Goal: Find specific page/section: Find specific page/section

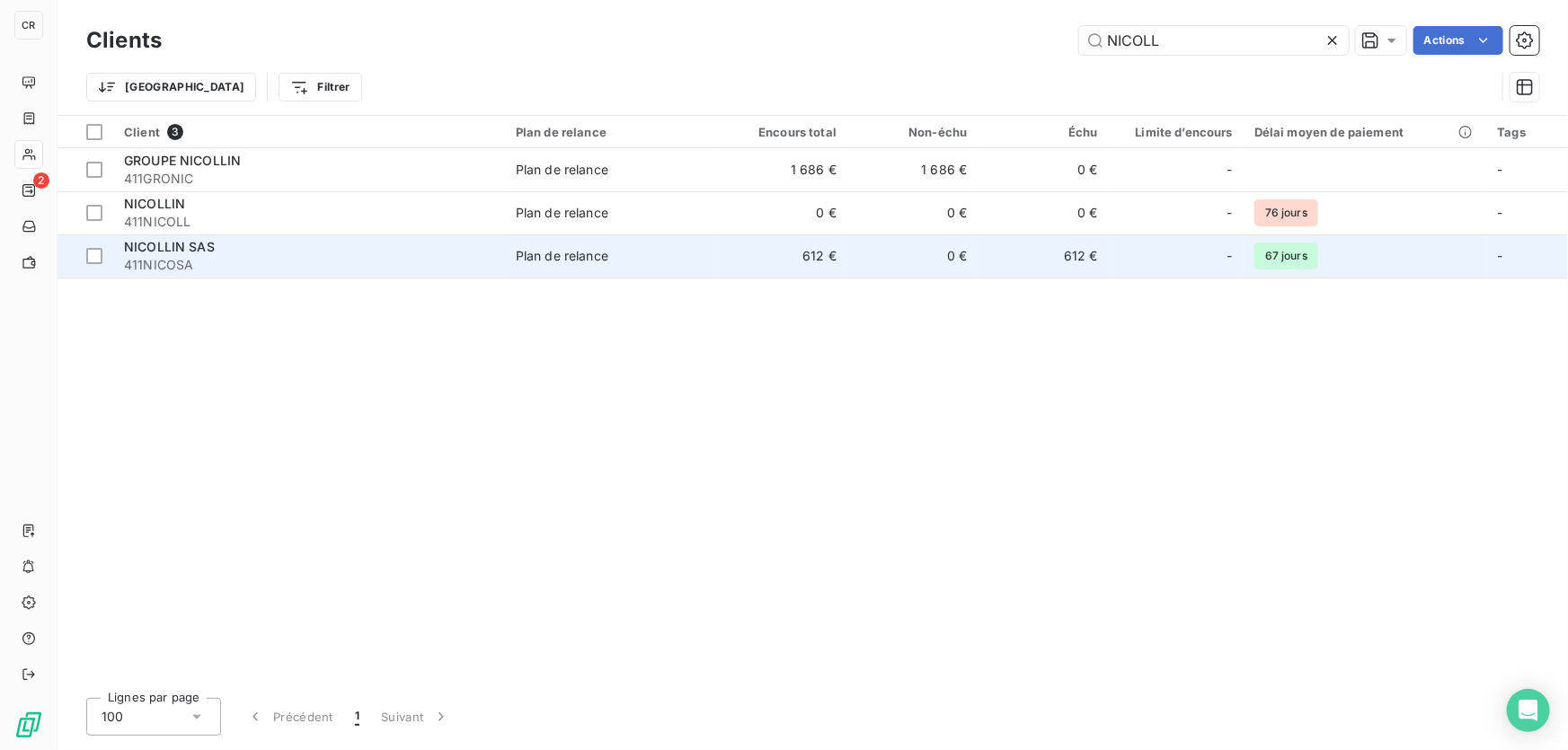
type input "NICOLL"
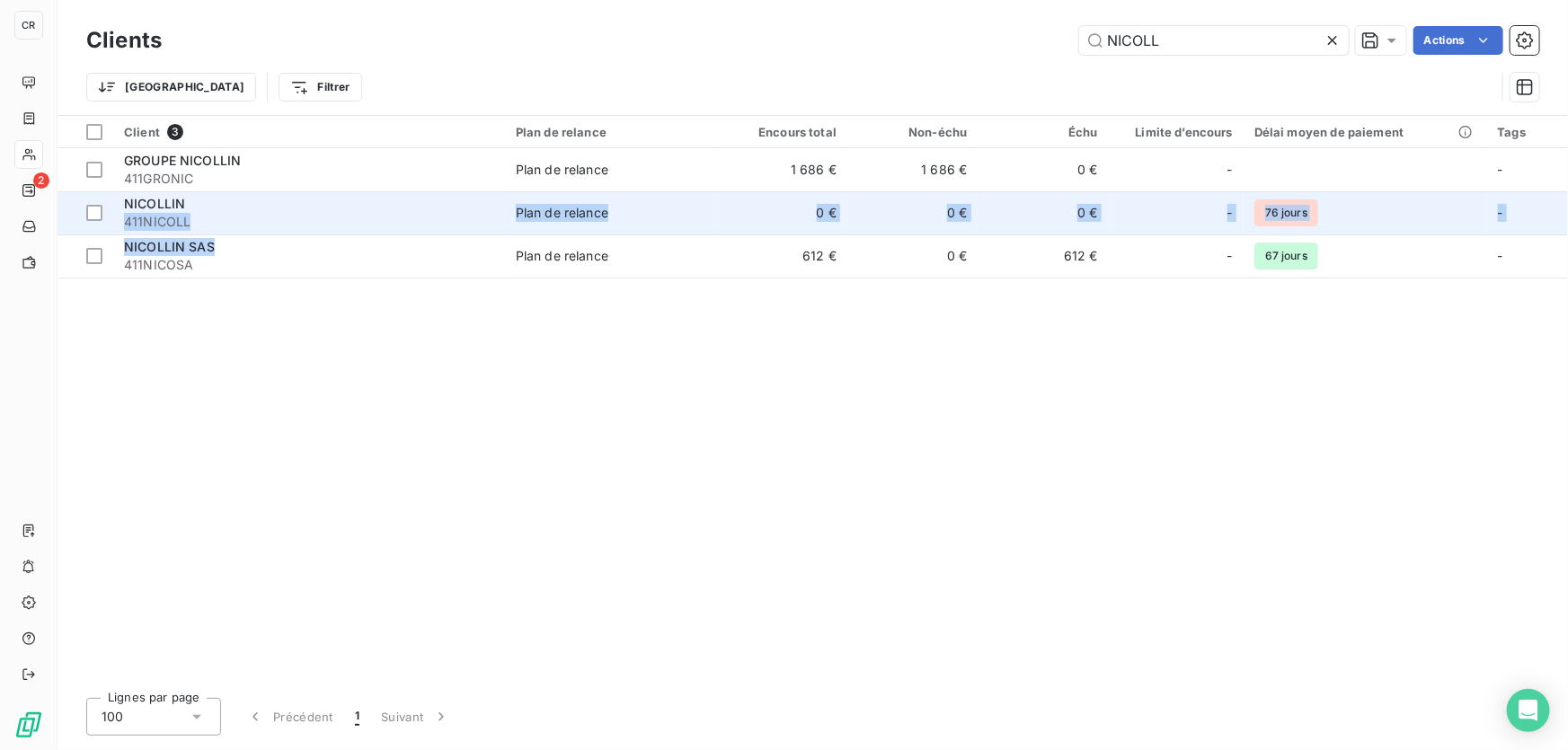
drag, startPoint x: 309, startPoint y: 254, endPoint x: 326, endPoint y: 209, distance: 48.1
click at [326, 209] on tbody "GROUPE NICOLLIN 411GRONIC Plan de relance 1 686 € 1 686 € 0 € - - NICOLLIN 411N…" at bounding box center [812, 212] width 1510 height 129
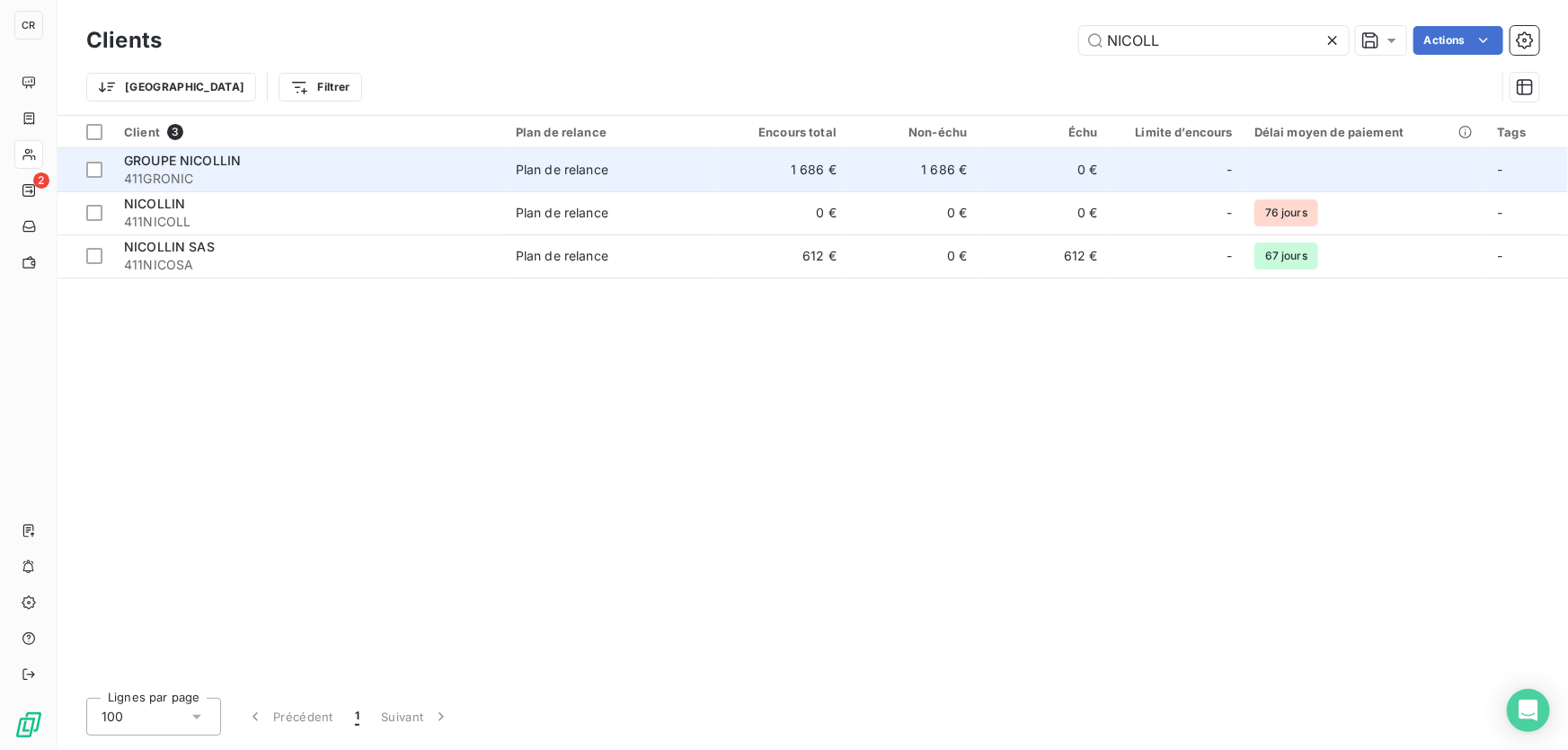
click at [324, 159] on div "GROUPE NICOLLIN" at bounding box center [308, 160] width 370 height 18
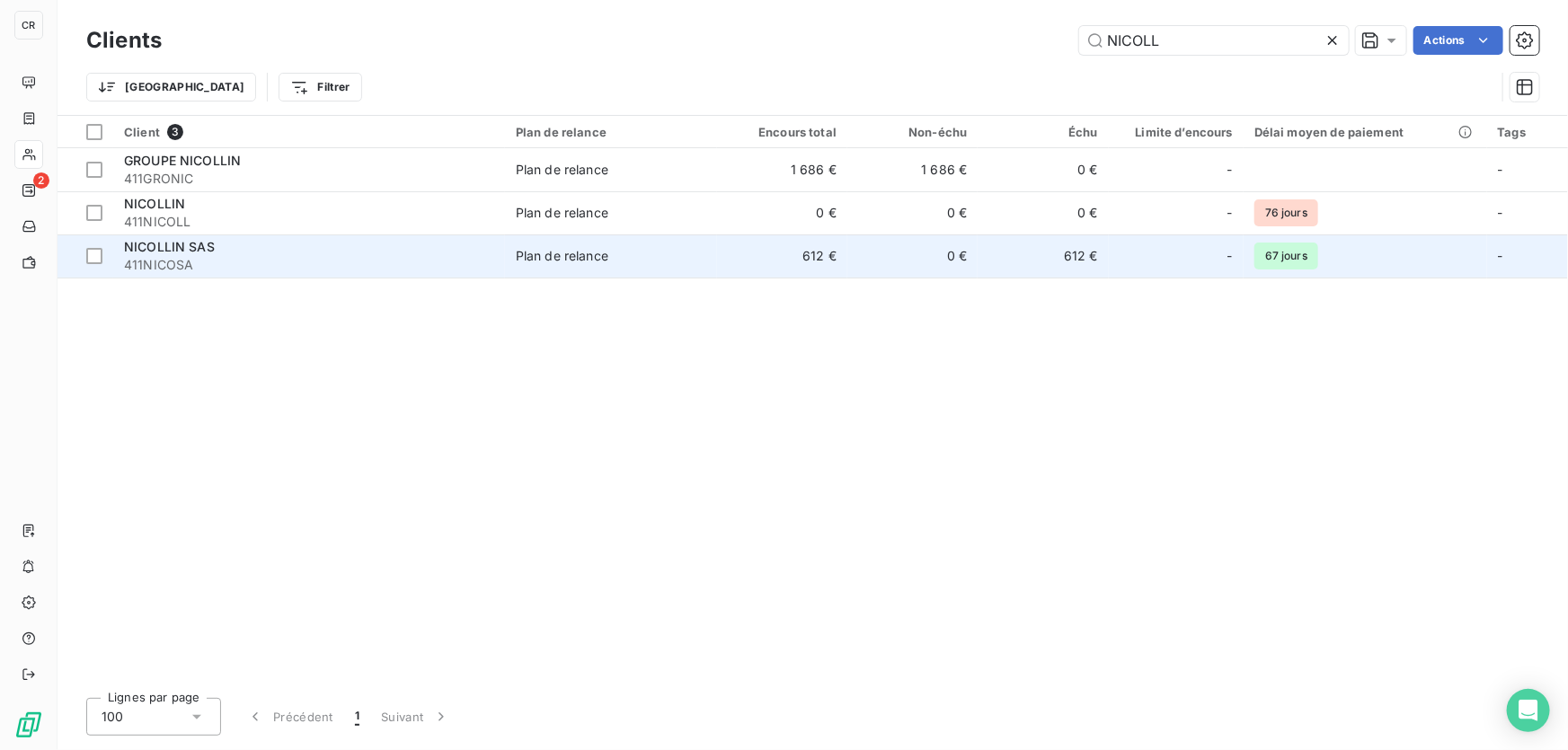
click at [306, 257] on span "411NICOSA" at bounding box center [308, 265] width 370 height 18
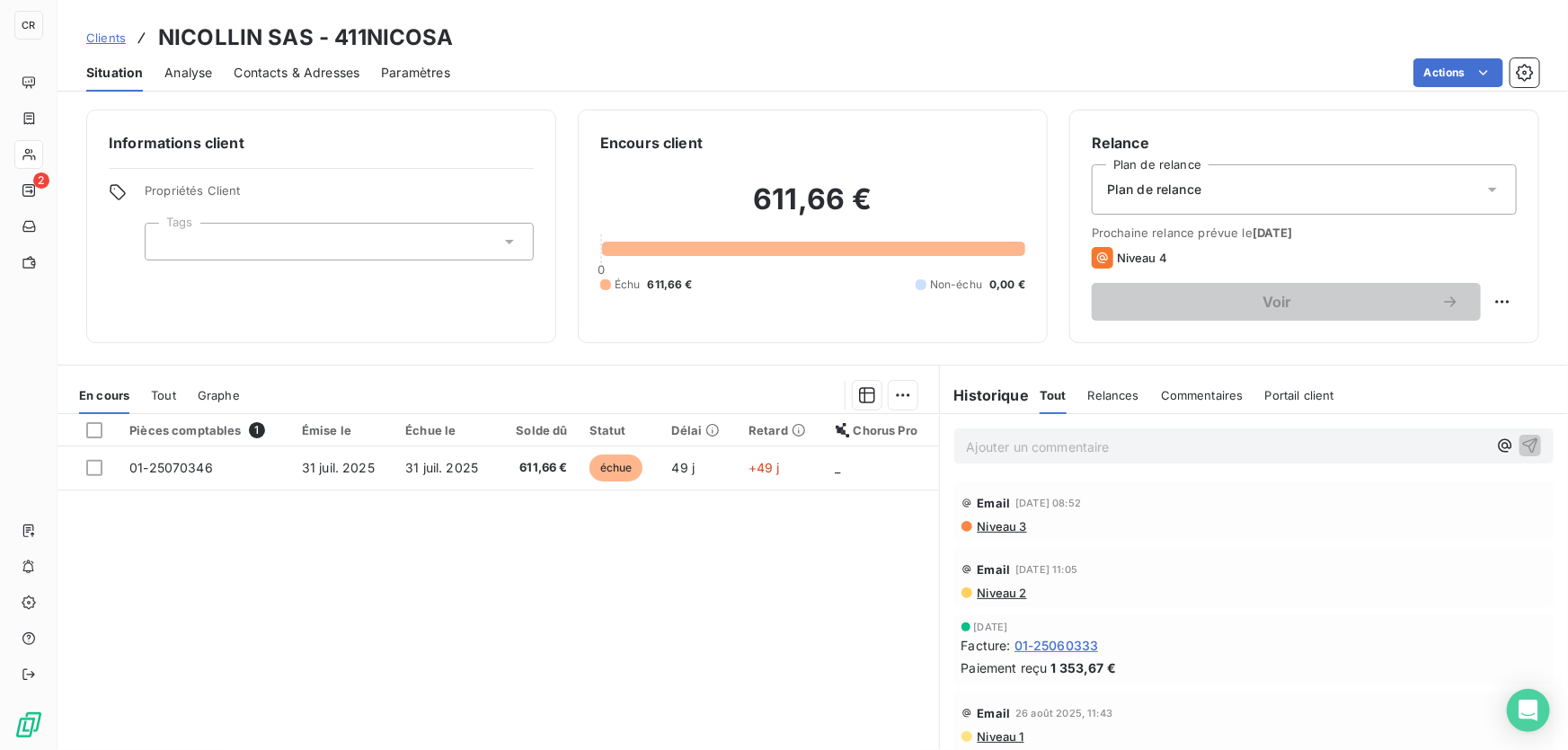
click at [1059, 452] on p "Ajouter un commentaire ﻿" at bounding box center [1226, 446] width 520 height 23
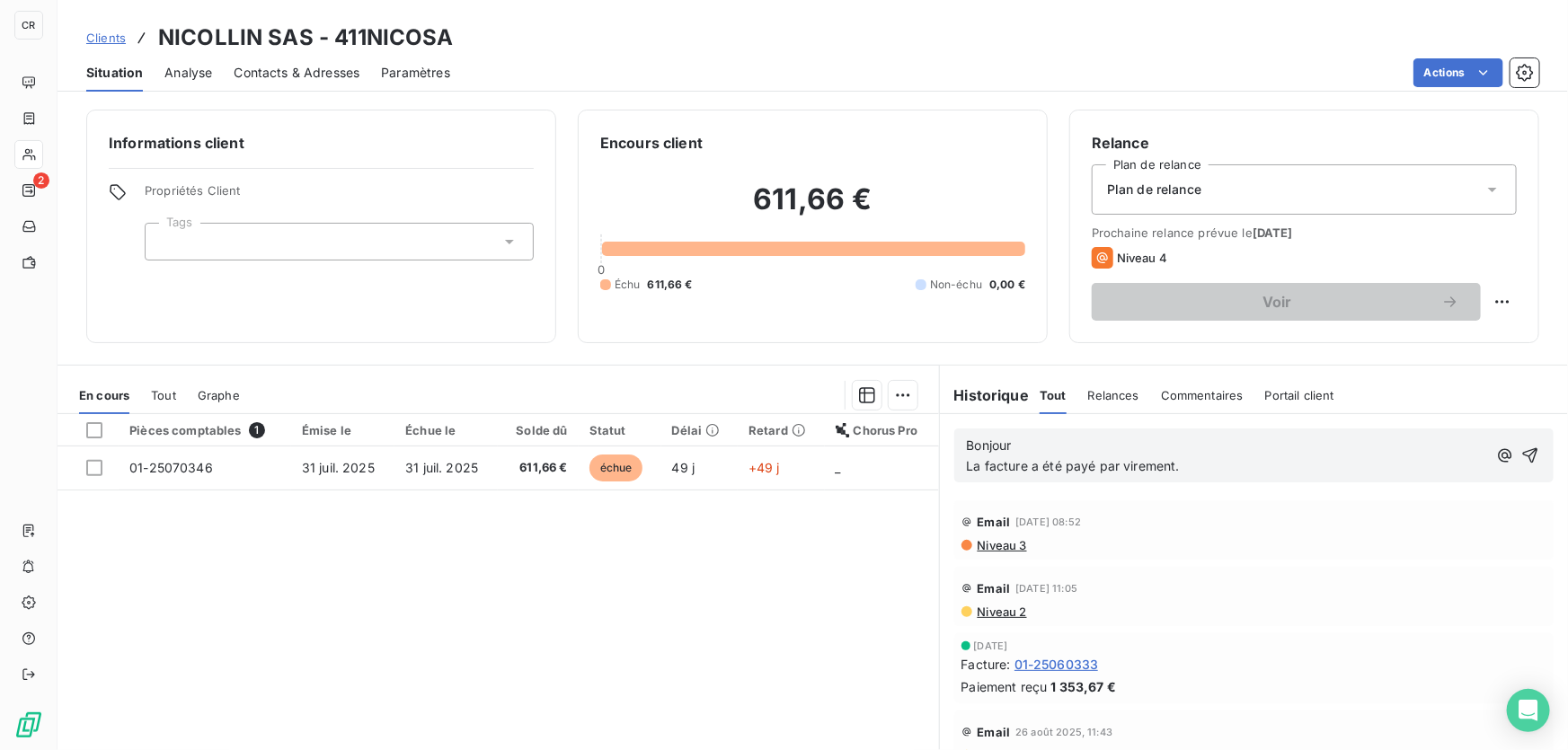
click at [967, 446] on span "Bonjour" at bounding box center [989, 444] width 45 height 15
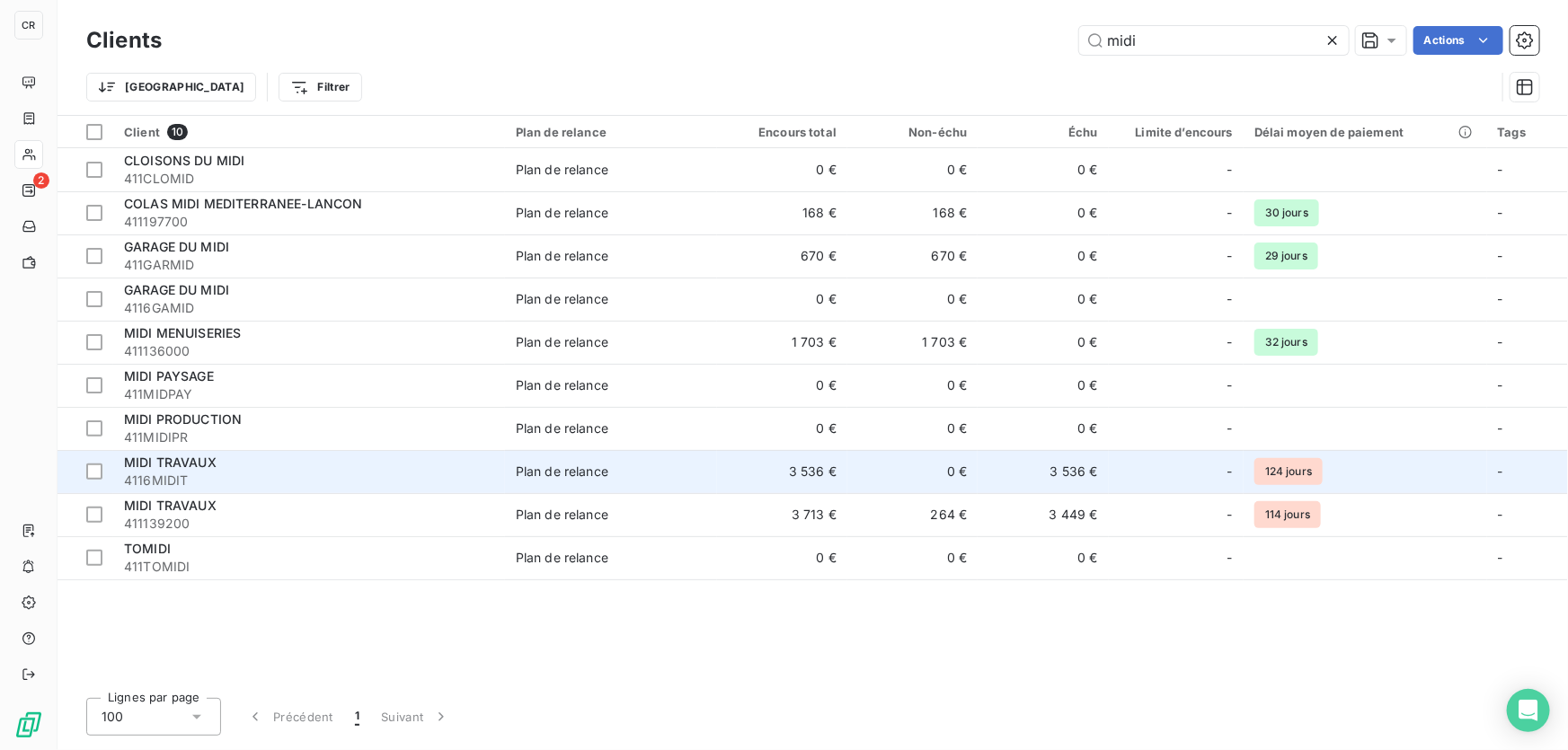
type input "midi"
click at [321, 467] on div "MIDI TRAVAUX" at bounding box center [308, 462] width 370 height 18
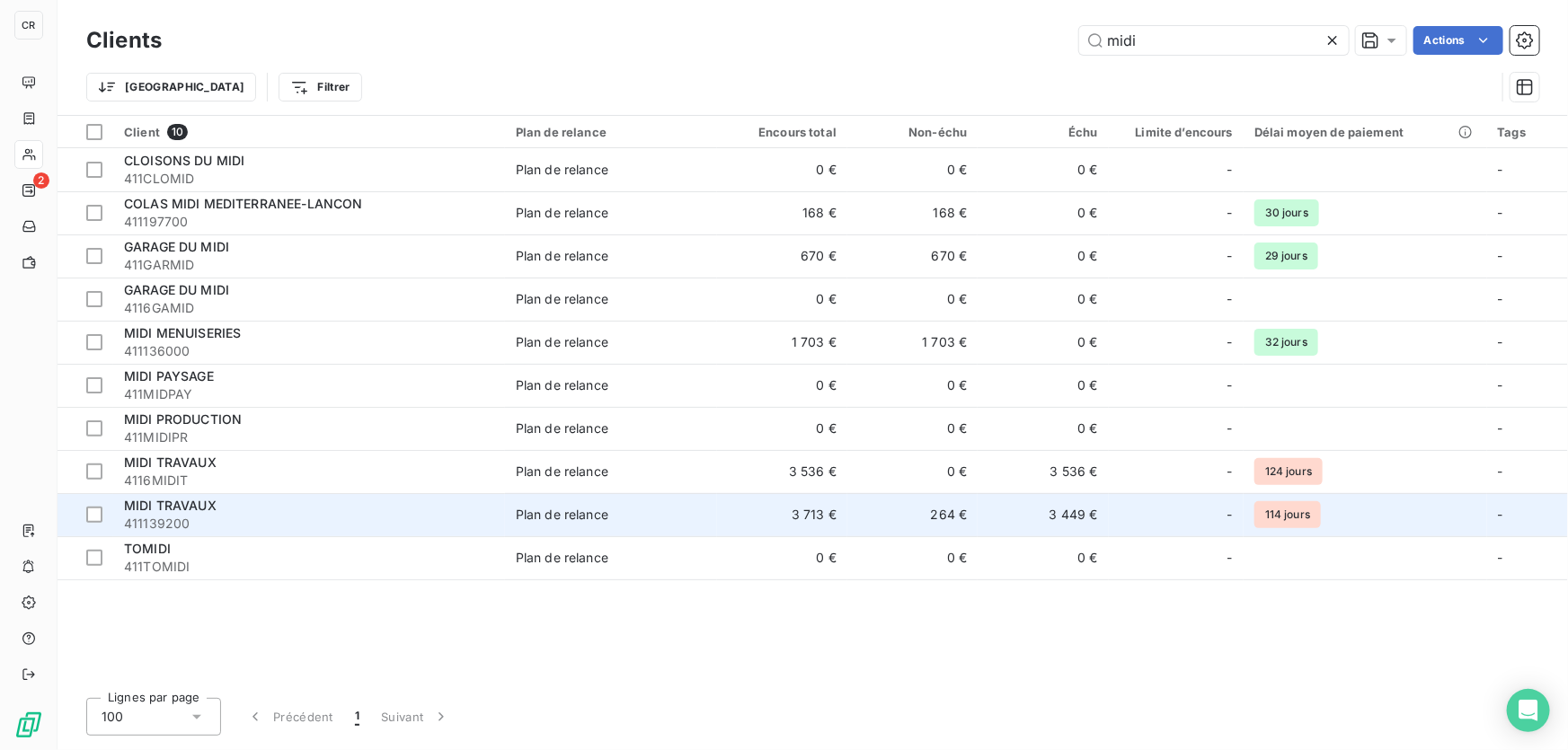
click at [195, 515] on span "411139200" at bounding box center [308, 524] width 370 height 18
